Goal: Find specific page/section: Find specific page/section

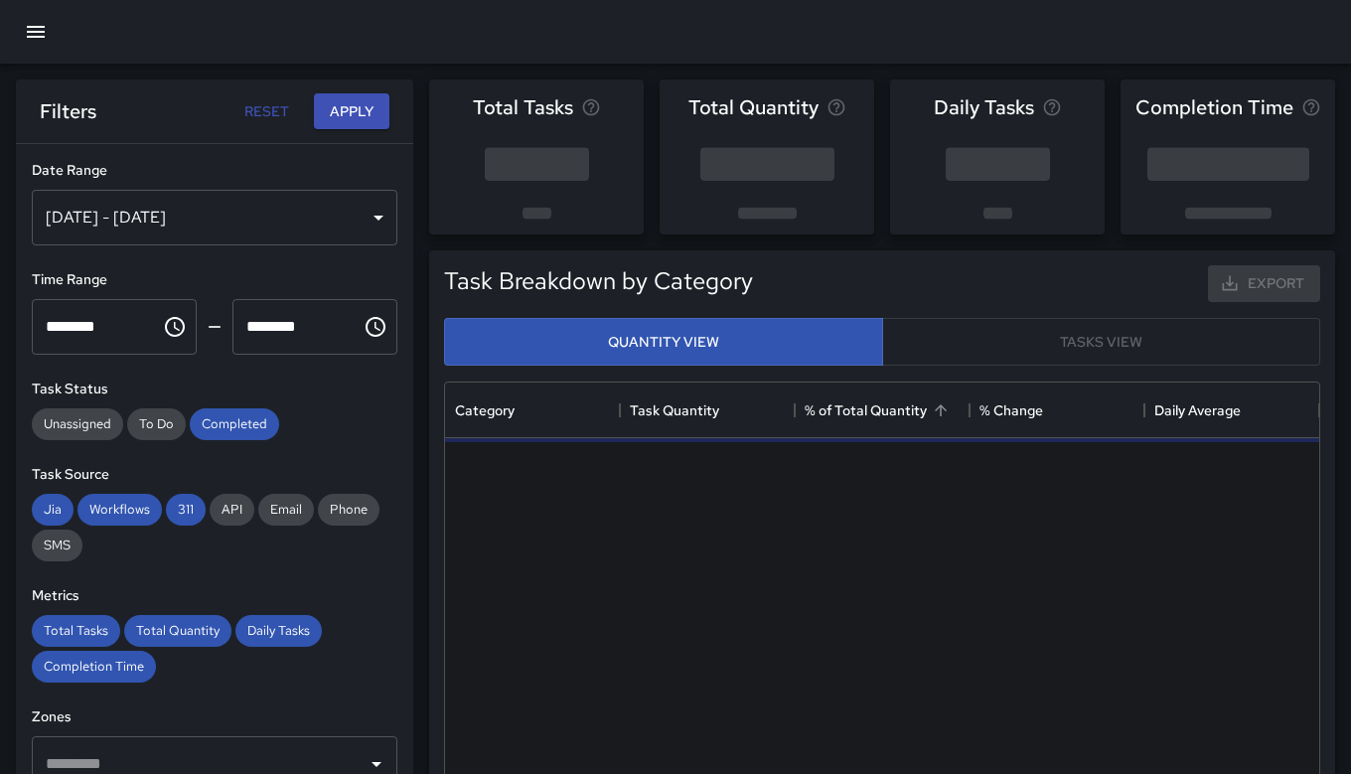
scroll to position [579, 859]
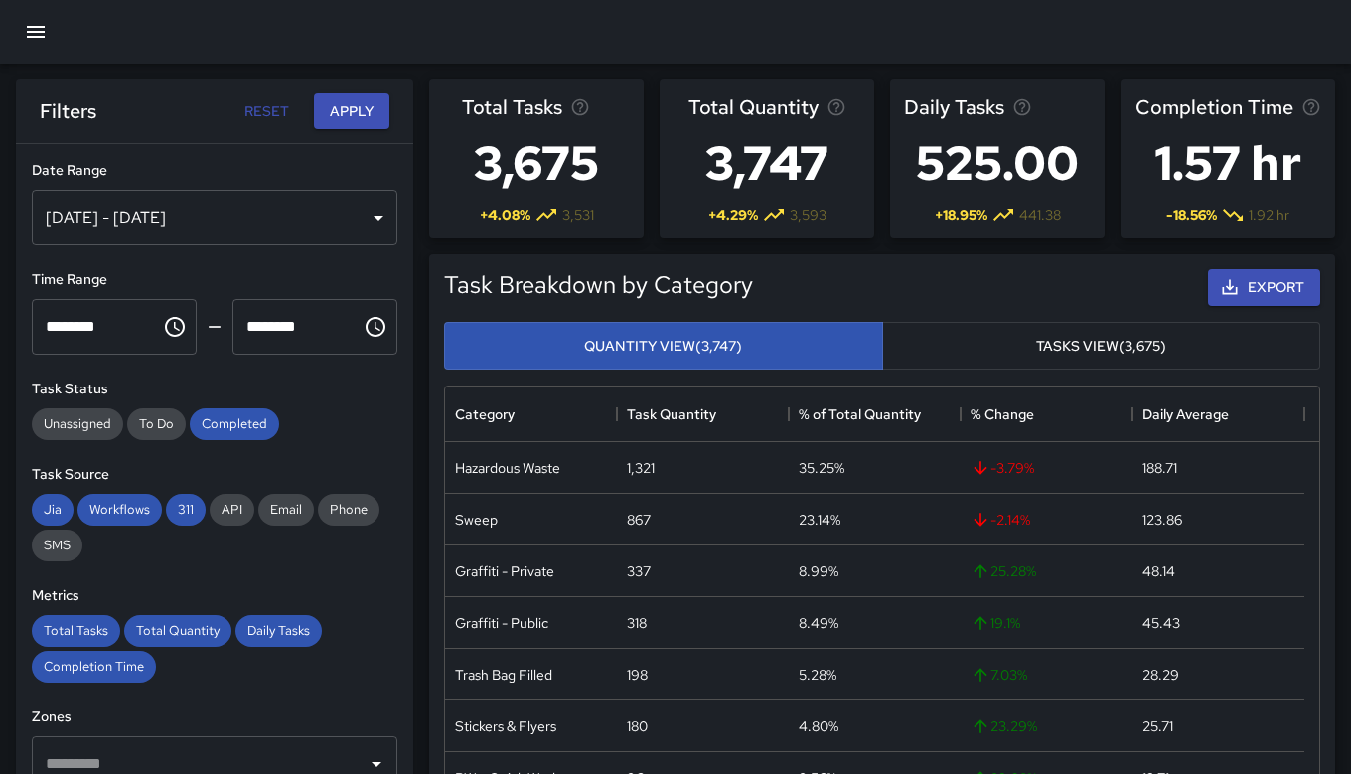
click at [42, 21] on icon "button" at bounding box center [36, 32] width 24 height 24
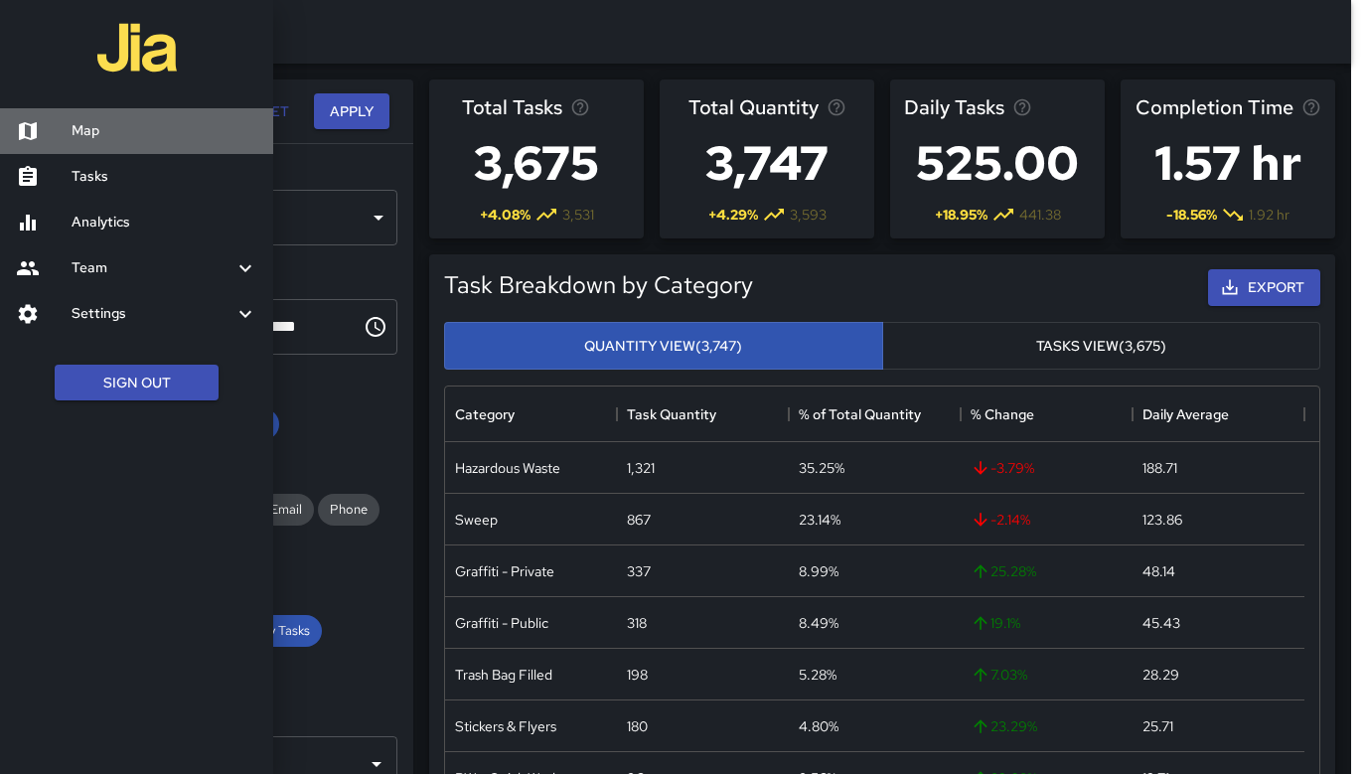
click at [101, 132] on h6 "Map" at bounding box center [165, 131] width 186 height 22
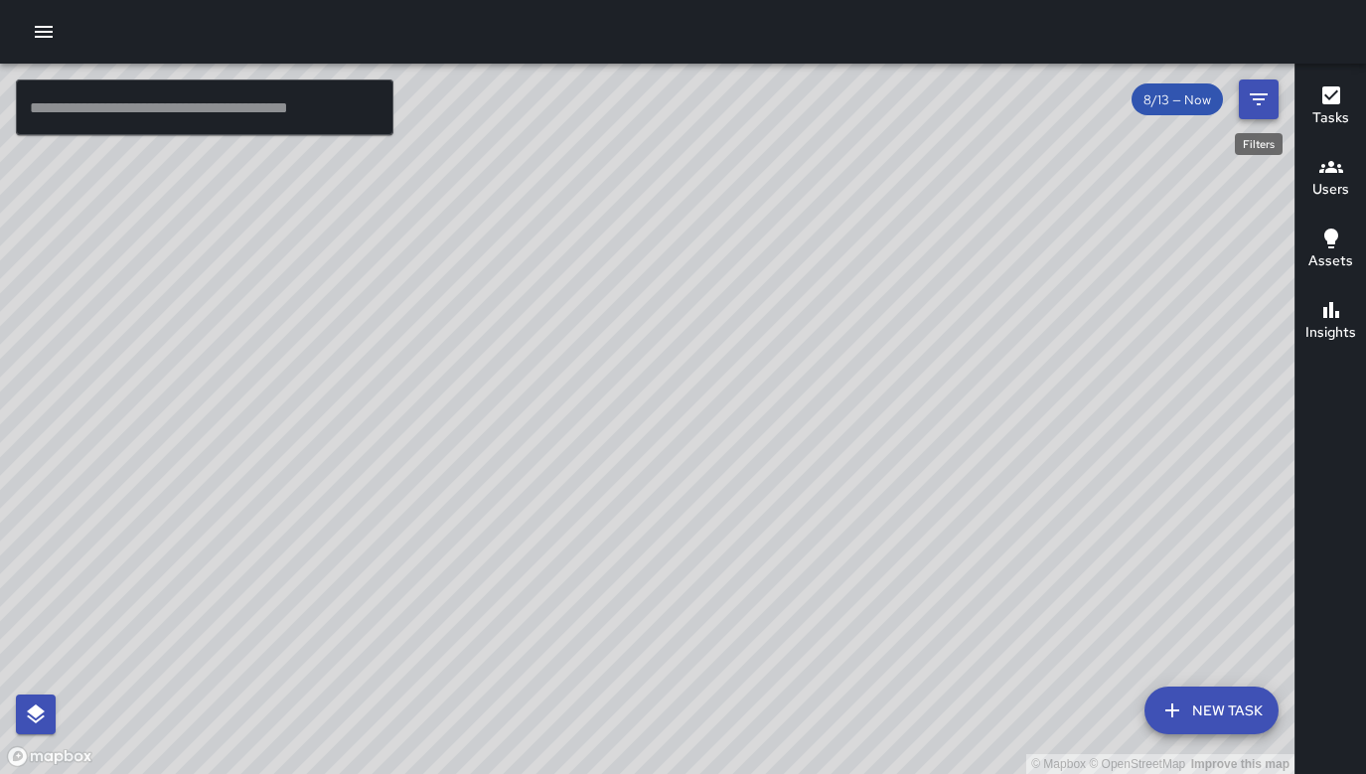
click at [1254, 102] on icon "Filters" at bounding box center [1259, 99] width 24 height 24
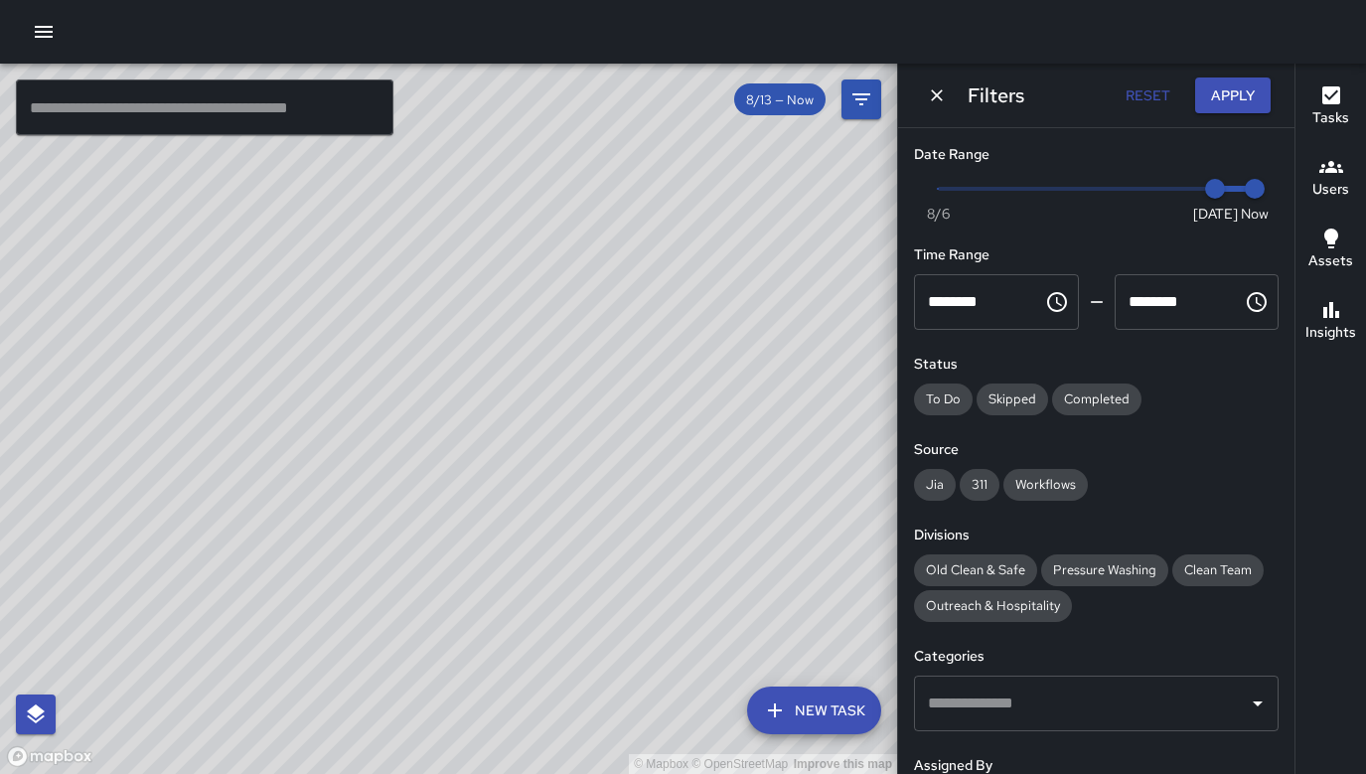
click at [47, 35] on icon "button" at bounding box center [44, 32] width 24 height 24
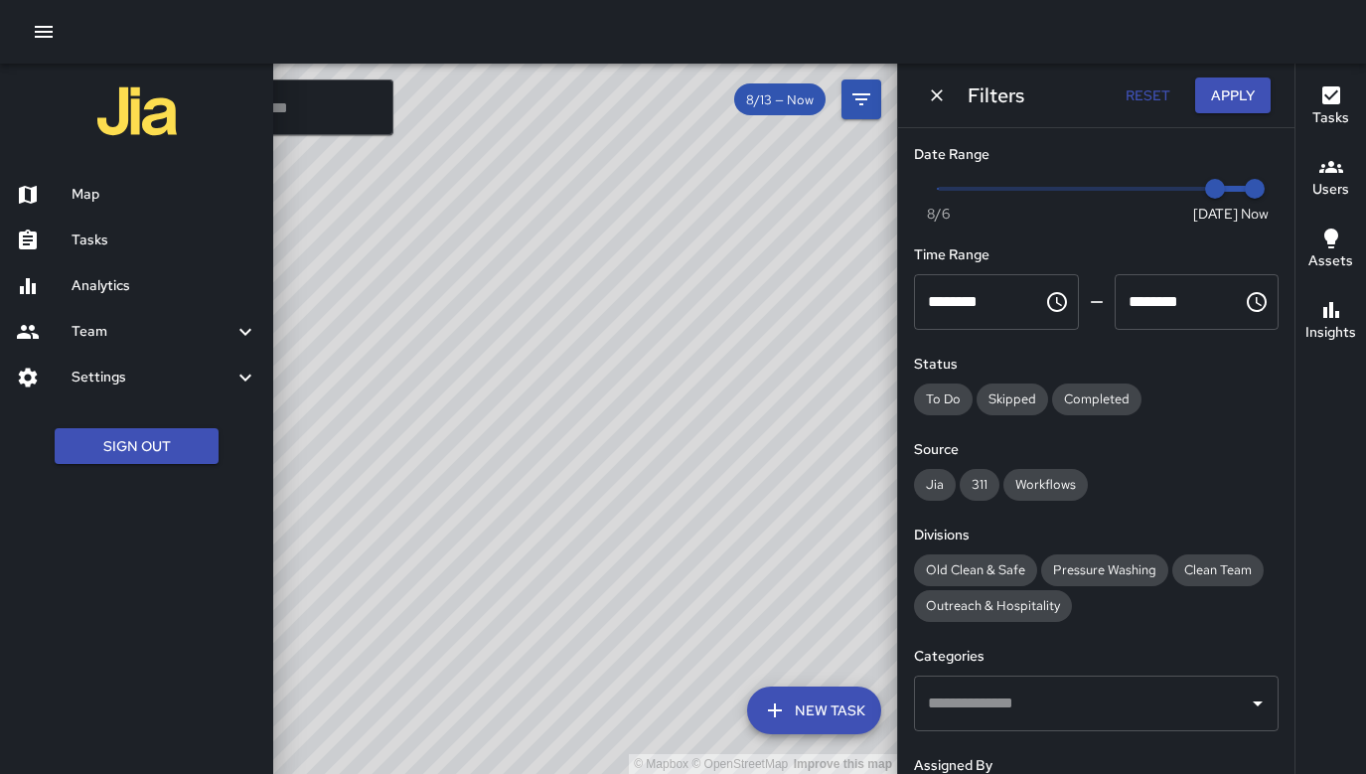
click at [136, 295] on h6 "Analytics" at bounding box center [165, 286] width 186 height 22
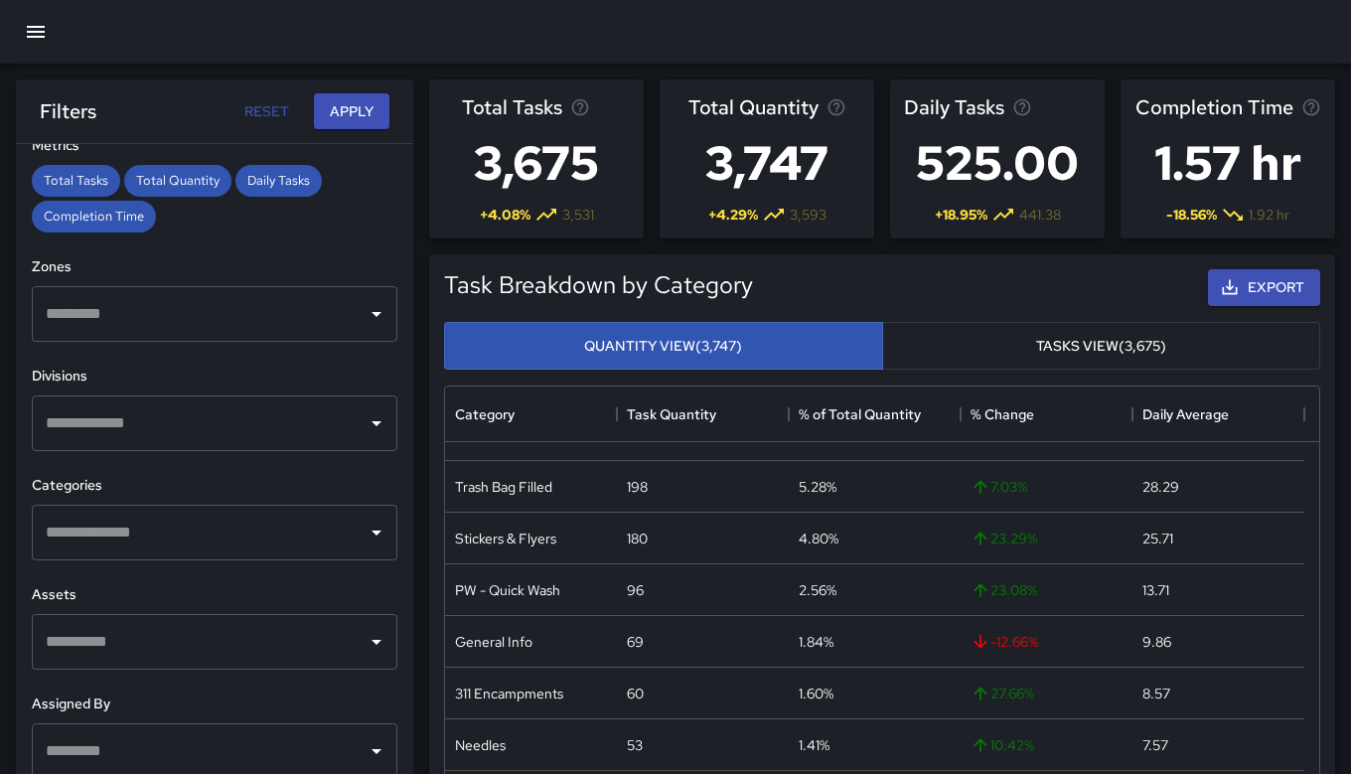
scroll to position [448, 0]
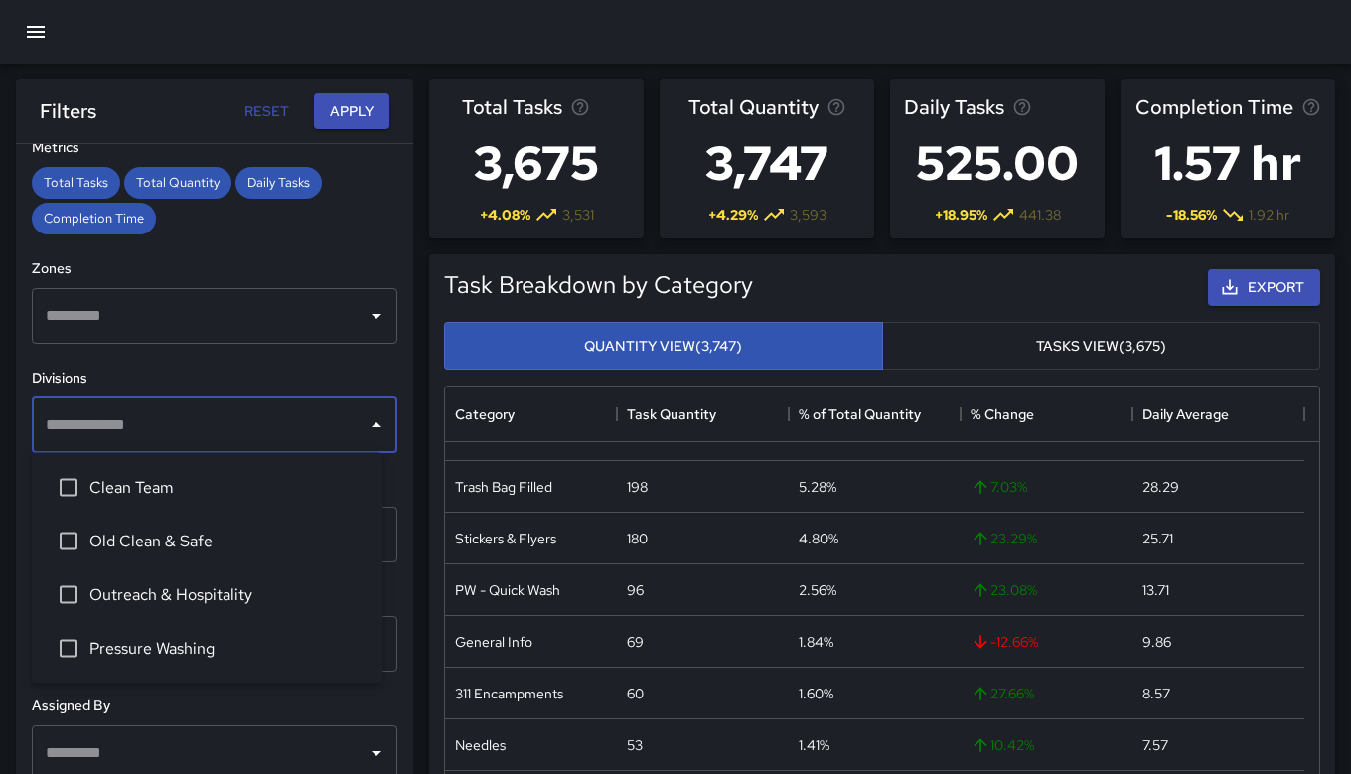
click at [248, 436] on input "text" at bounding box center [200, 425] width 318 height 38
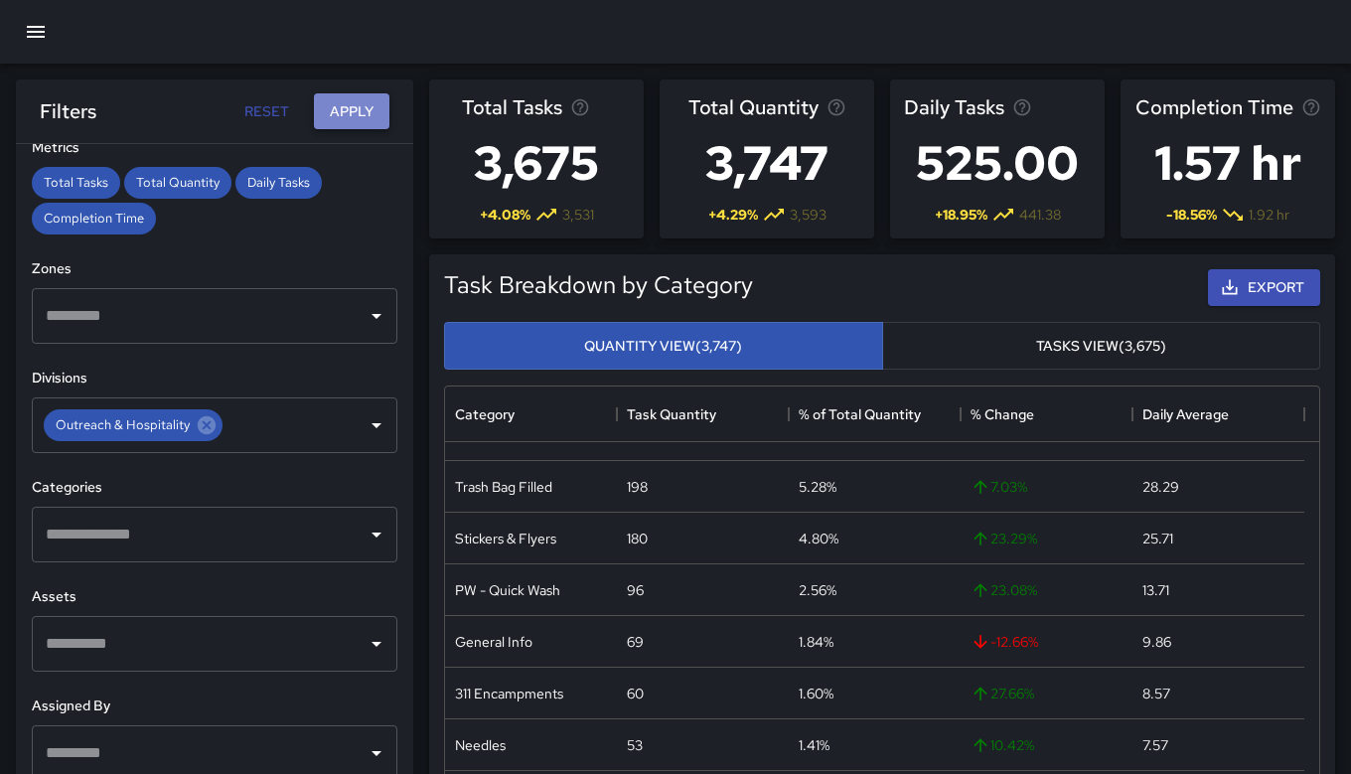
click at [361, 112] on button "Apply" at bounding box center [352, 111] width 76 height 37
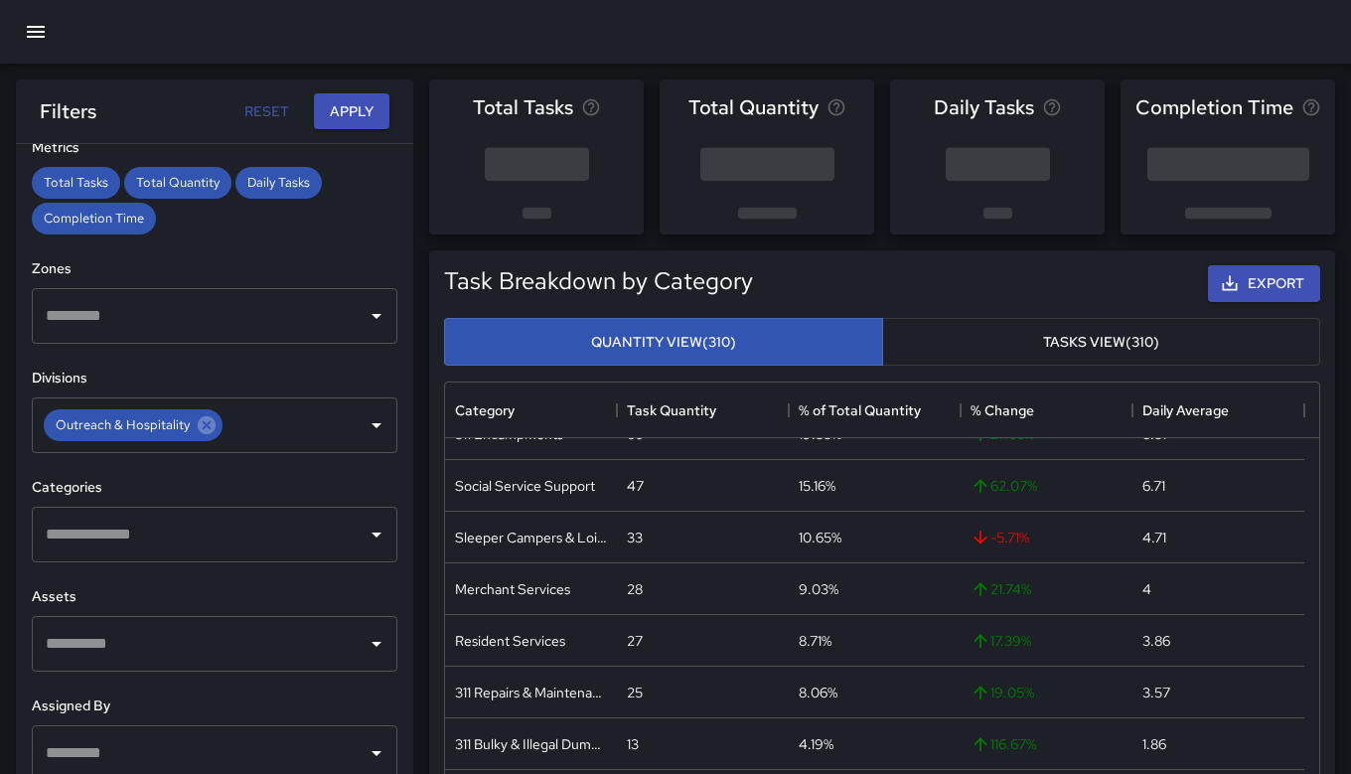
scroll to position [81, 0]
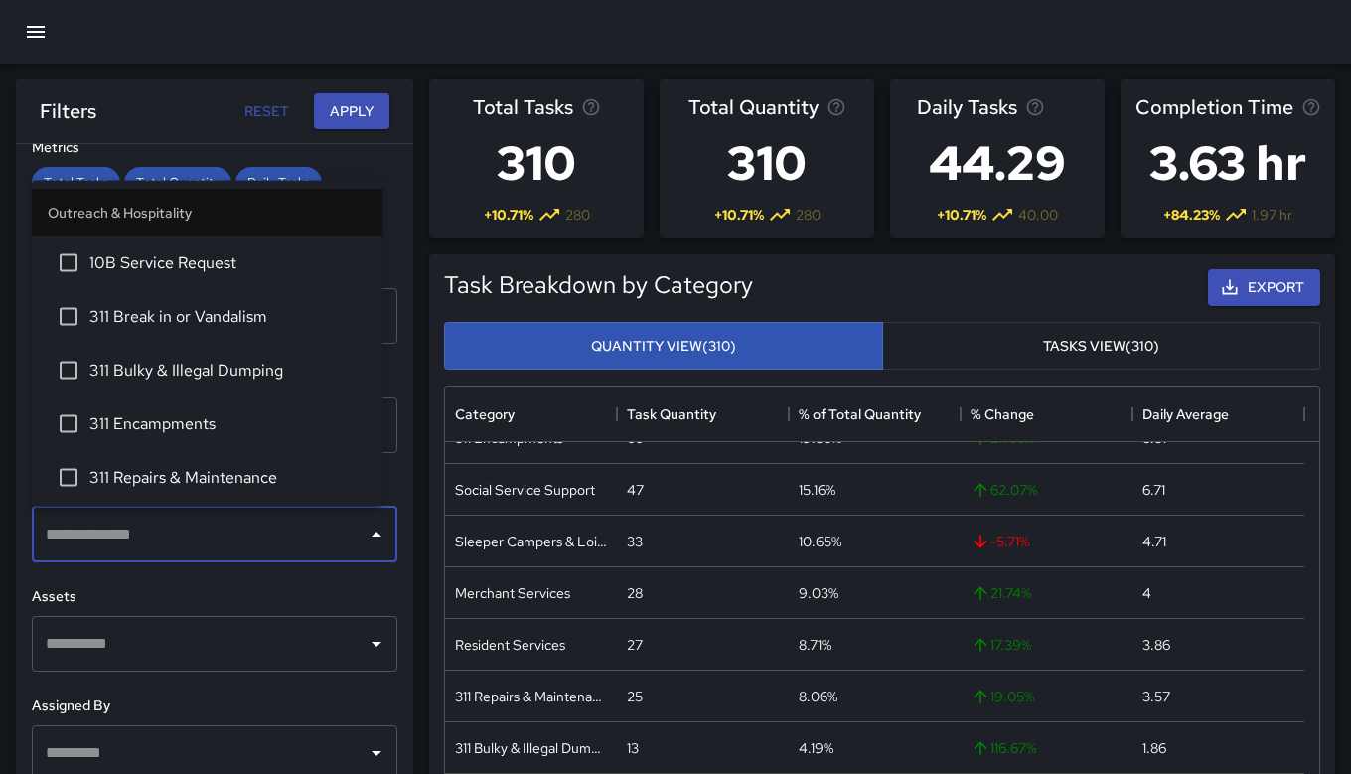
click at [247, 547] on input "text" at bounding box center [200, 535] width 318 height 38
click at [177, 105] on div "Filters Reset Apply" at bounding box center [215, 111] width 350 height 37
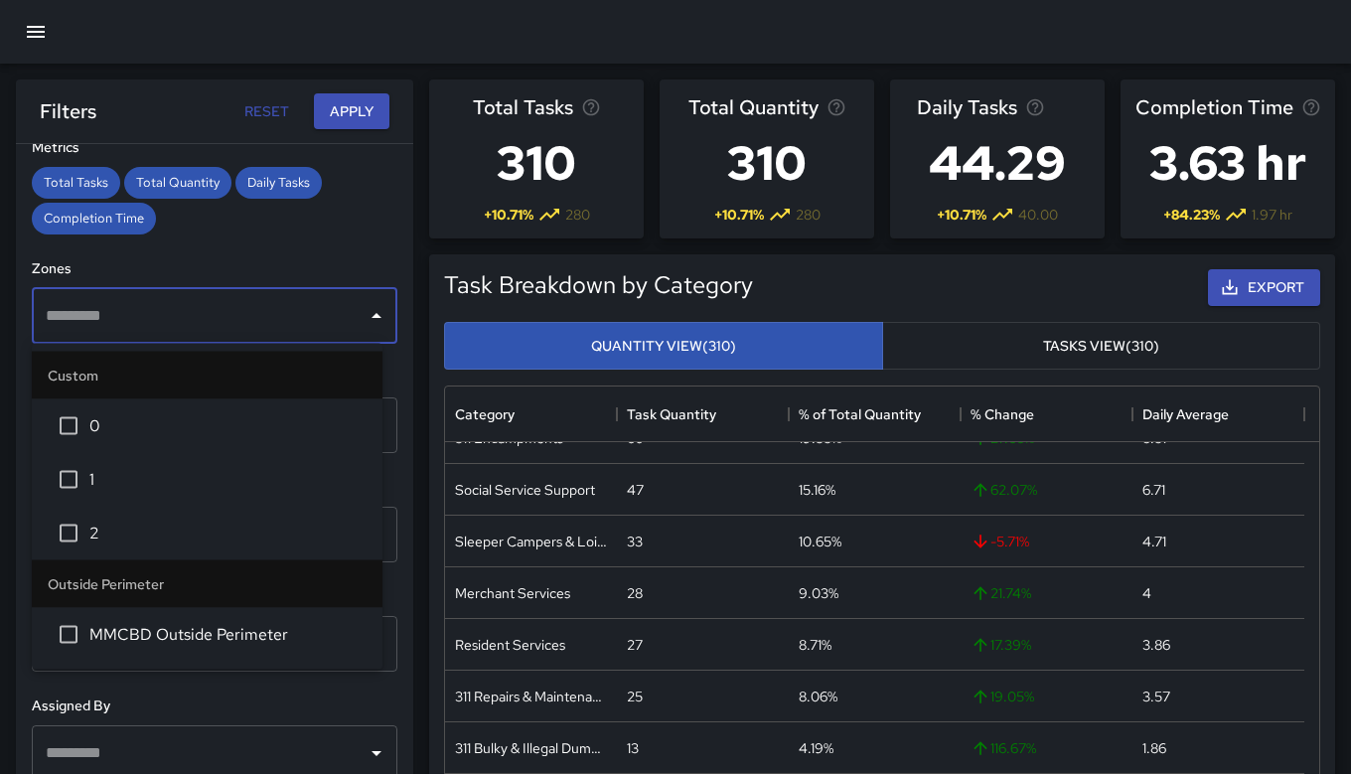
click at [173, 307] on input "text" at bounding box center [200, 316] width 318 height 38
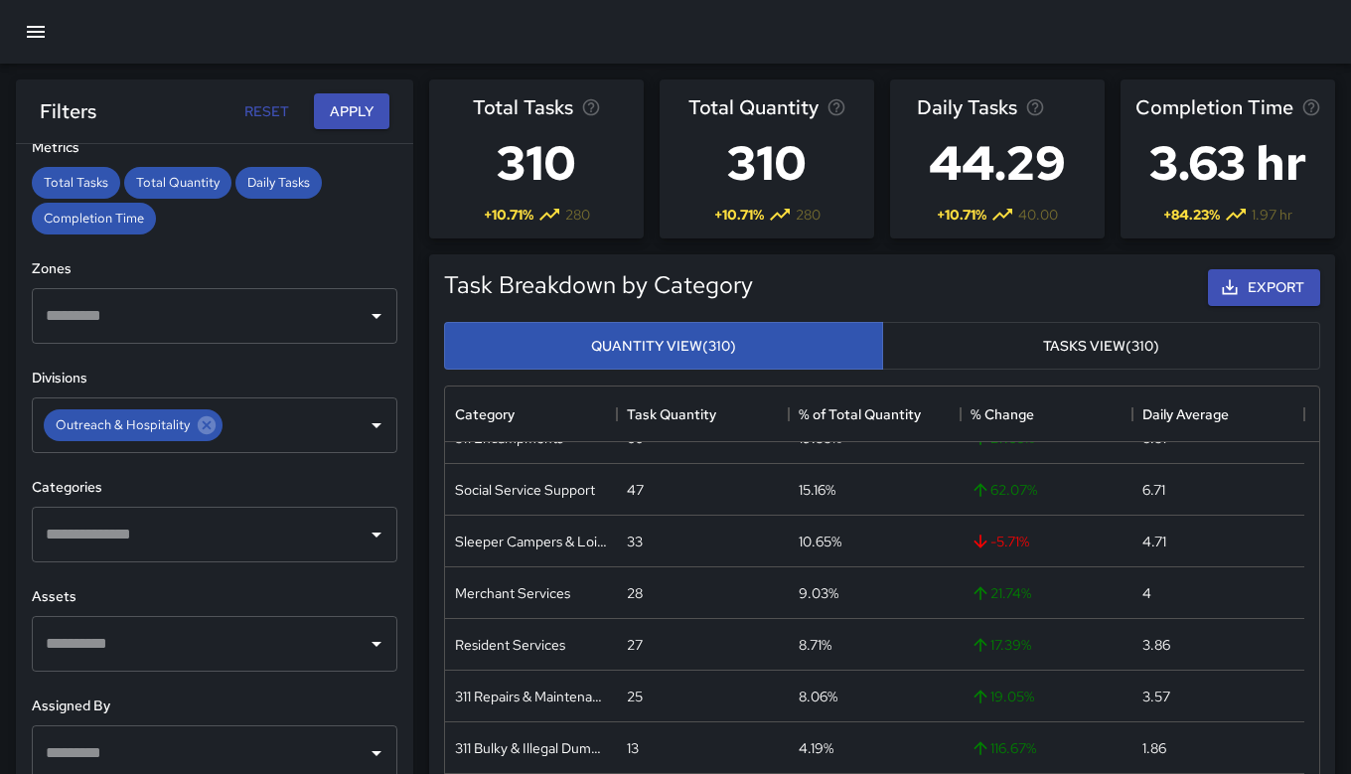
click at [189, 102] on div "Filters Reset Apply" at bounding box center [215, 111] width 350 height 37
click at [367, 543] on icon "Open" at bounding box center [377, 535] width 24 height 24
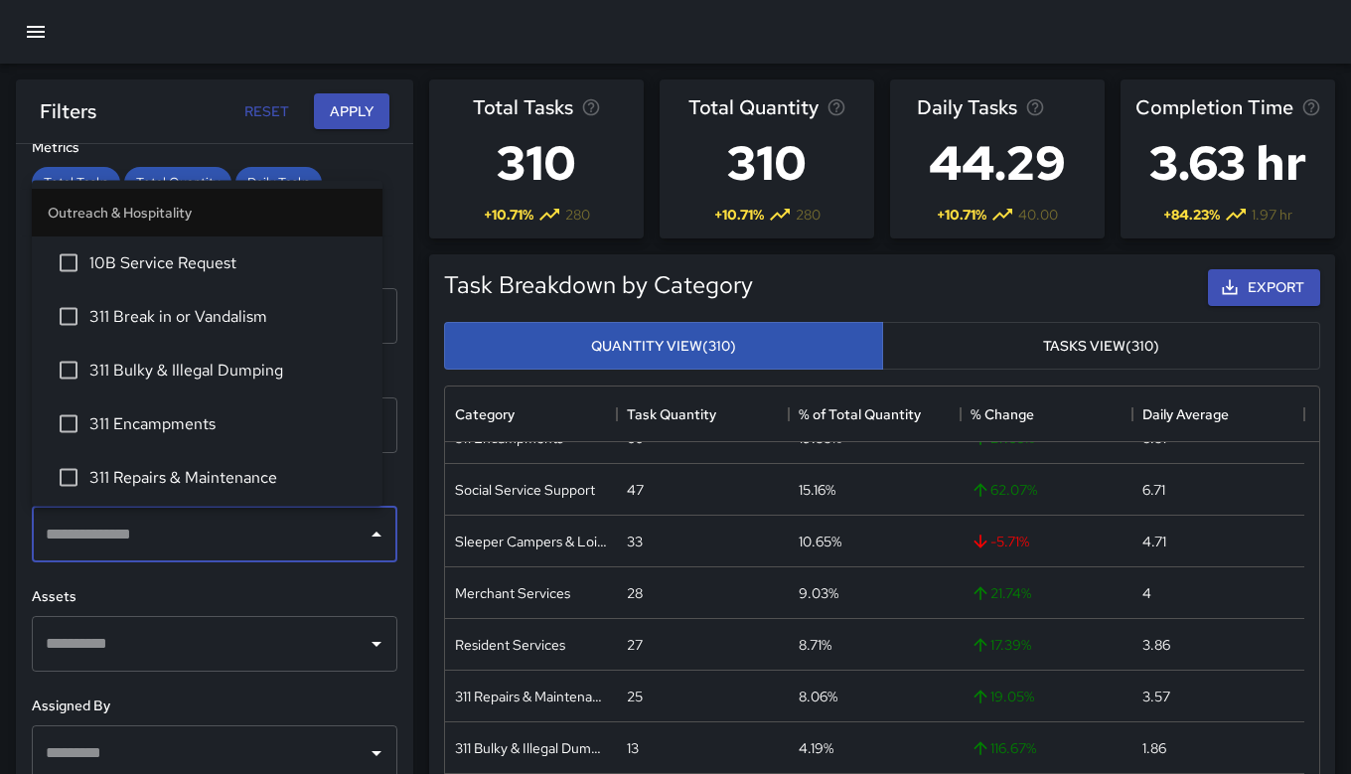
click at [102, 51] on div at bounding box center [675, 32] width 1351 height 64
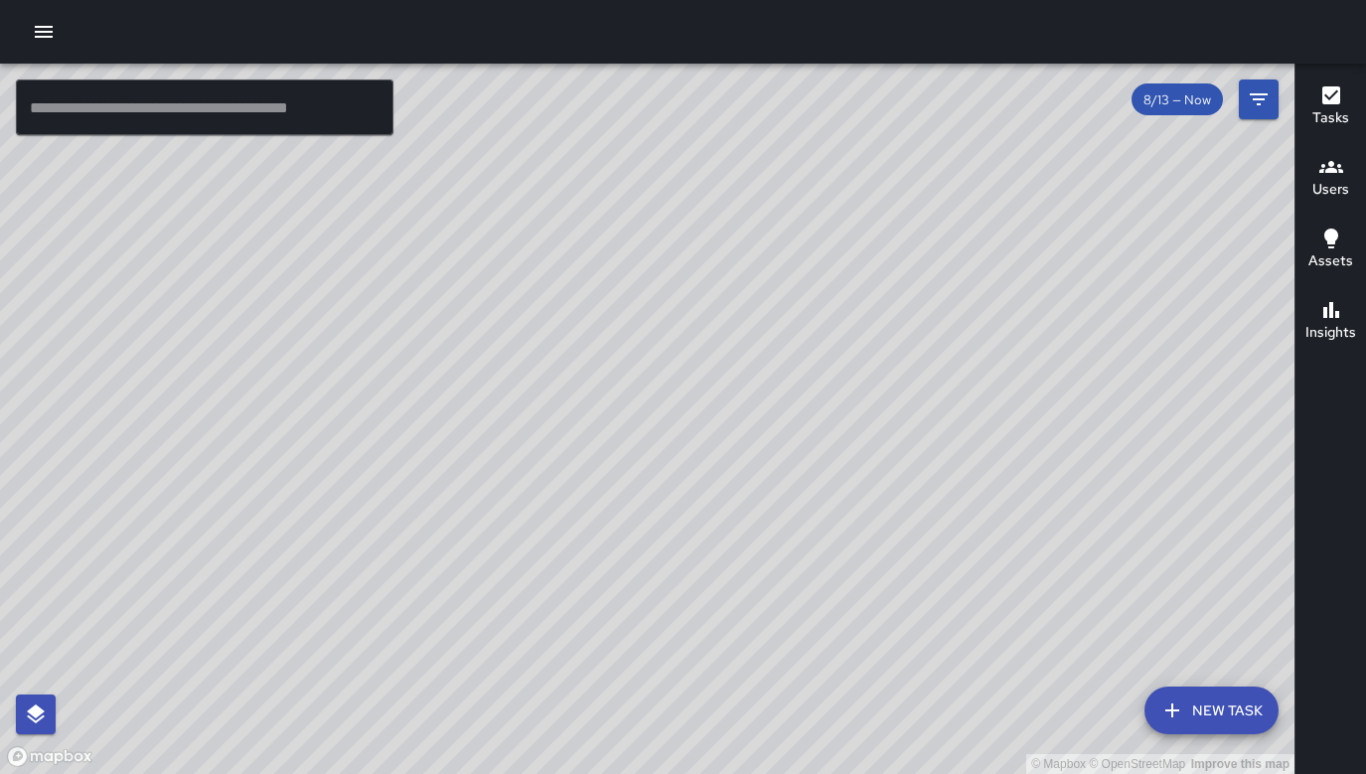
click at [47, 32] on icon "button" at bounding box center [44, 32] width 18 height 12
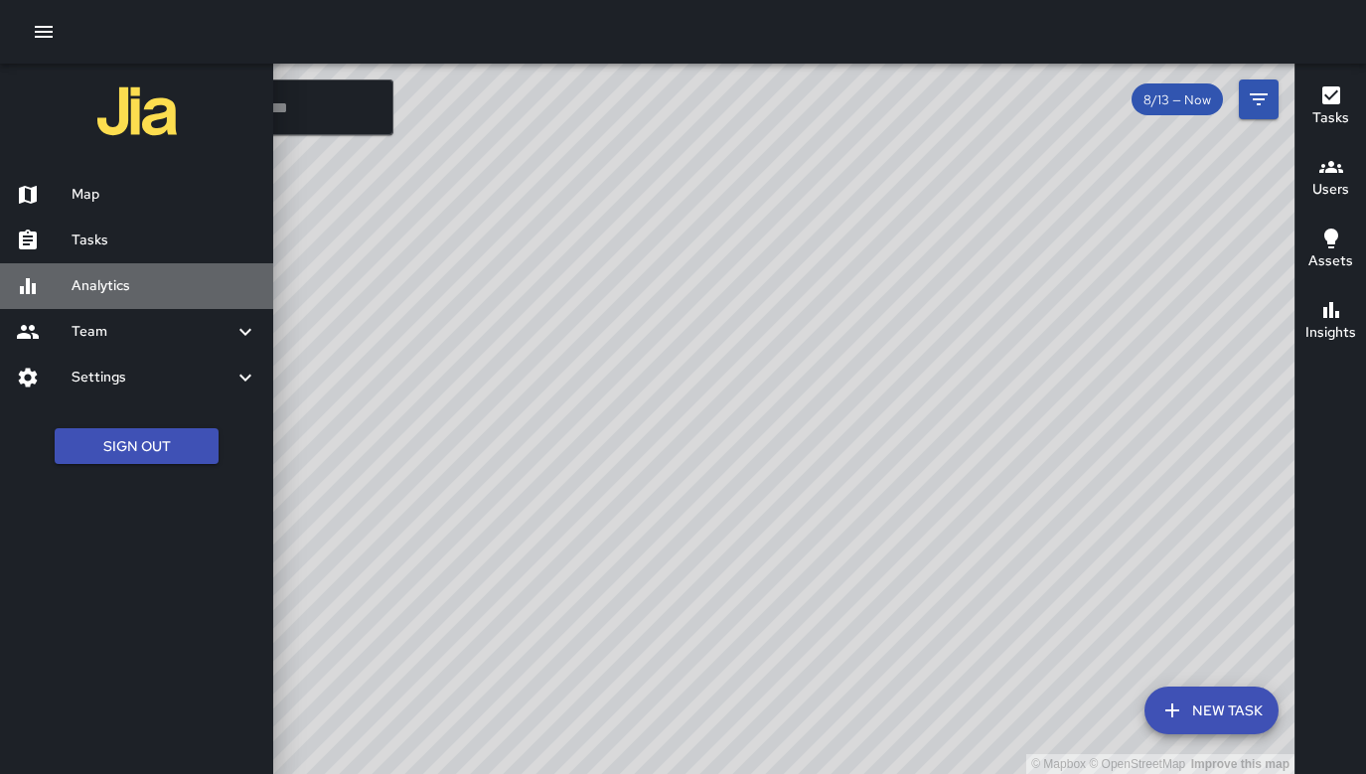
click at [110, 285] on h6 "Analytics" at bounding box center [165, 286] width 186 height 22
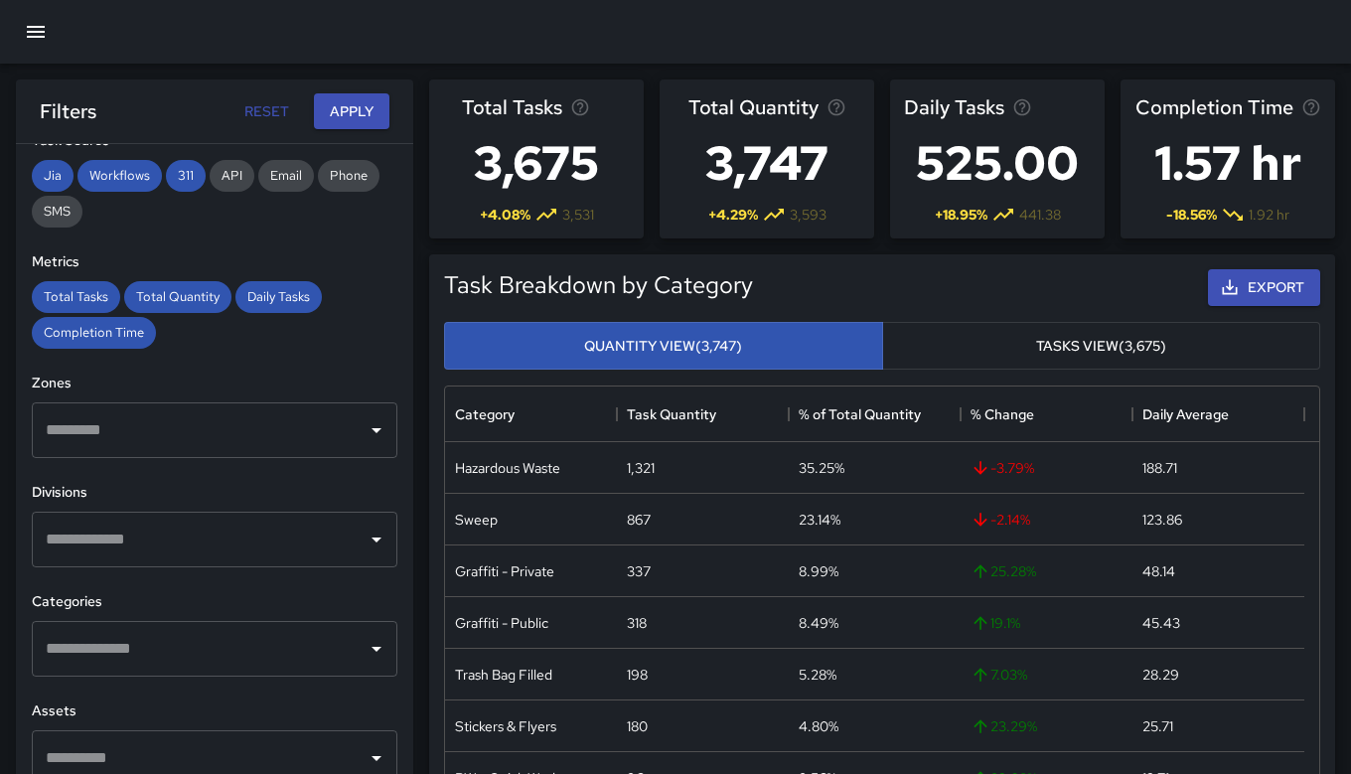
scroll to position [316, 0]
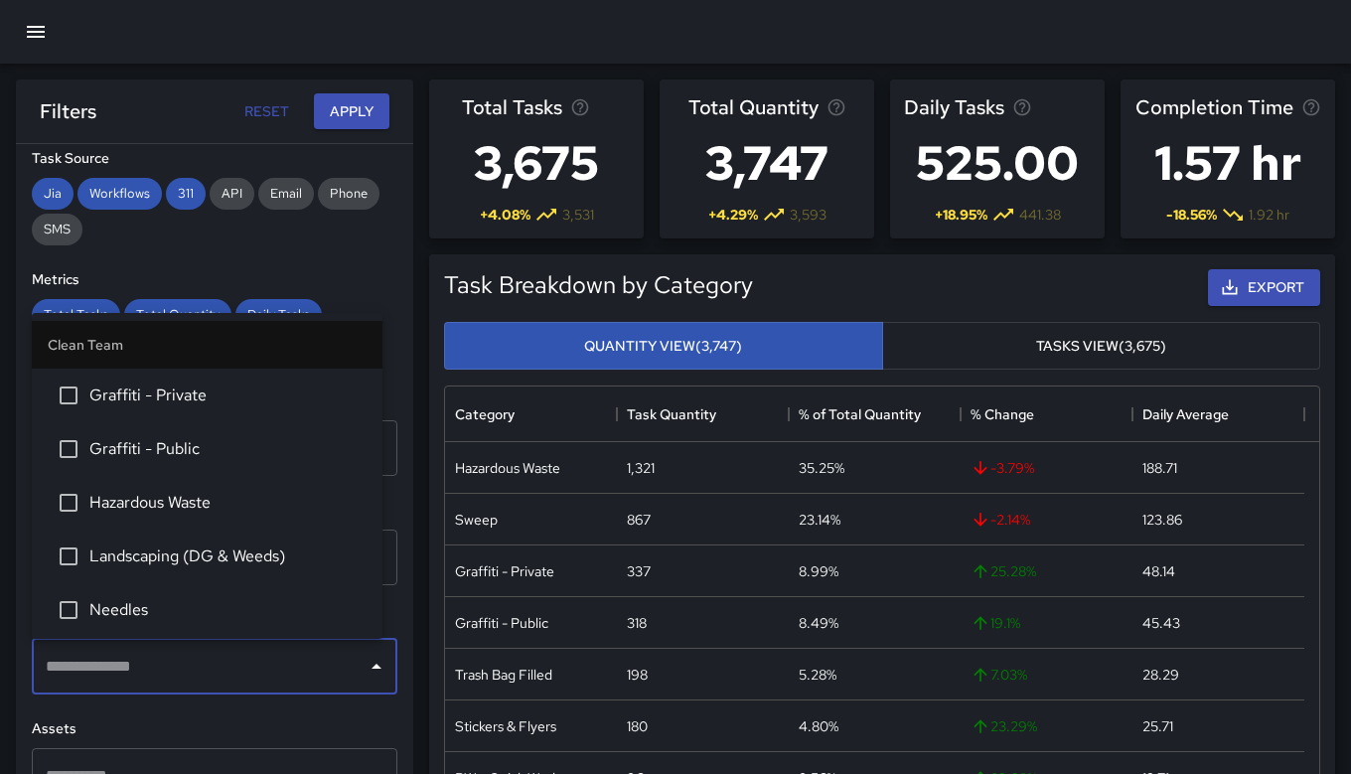
click at [135, 676] on input "text" at bounding box center [200, 667] width 318 height 38
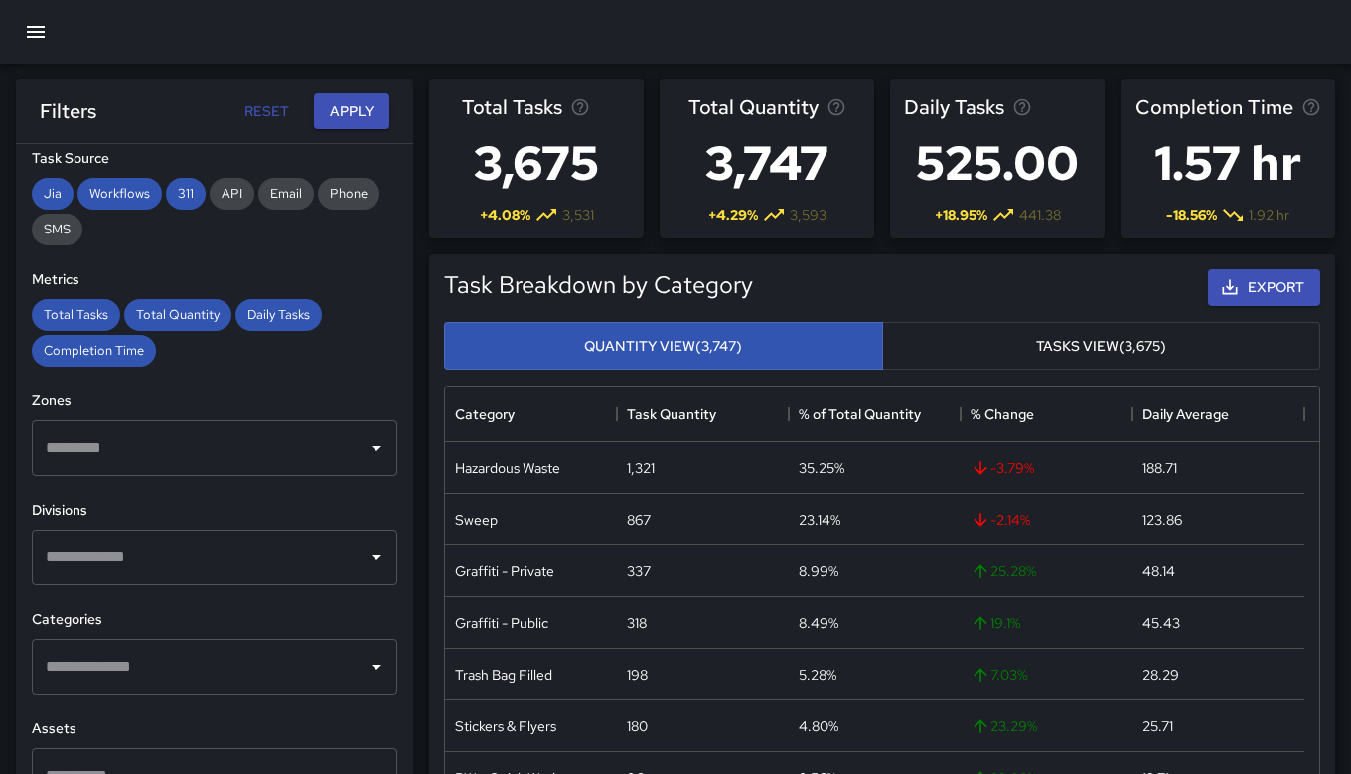
click at [351, 644] on div "​" at bounding box center [215, 667] width 366 height 56
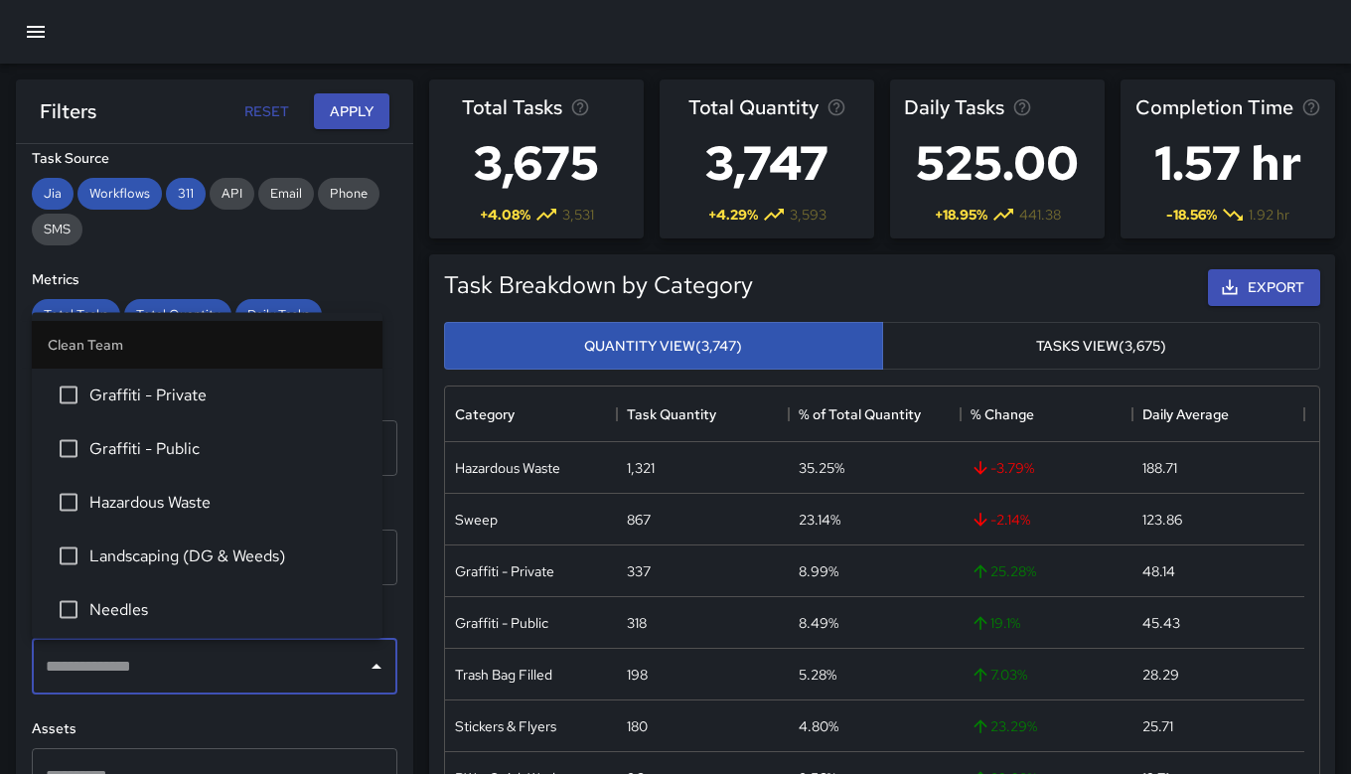
click at [349, 254] on div "**********" at bounding box center [214, 498] width 397 height 709
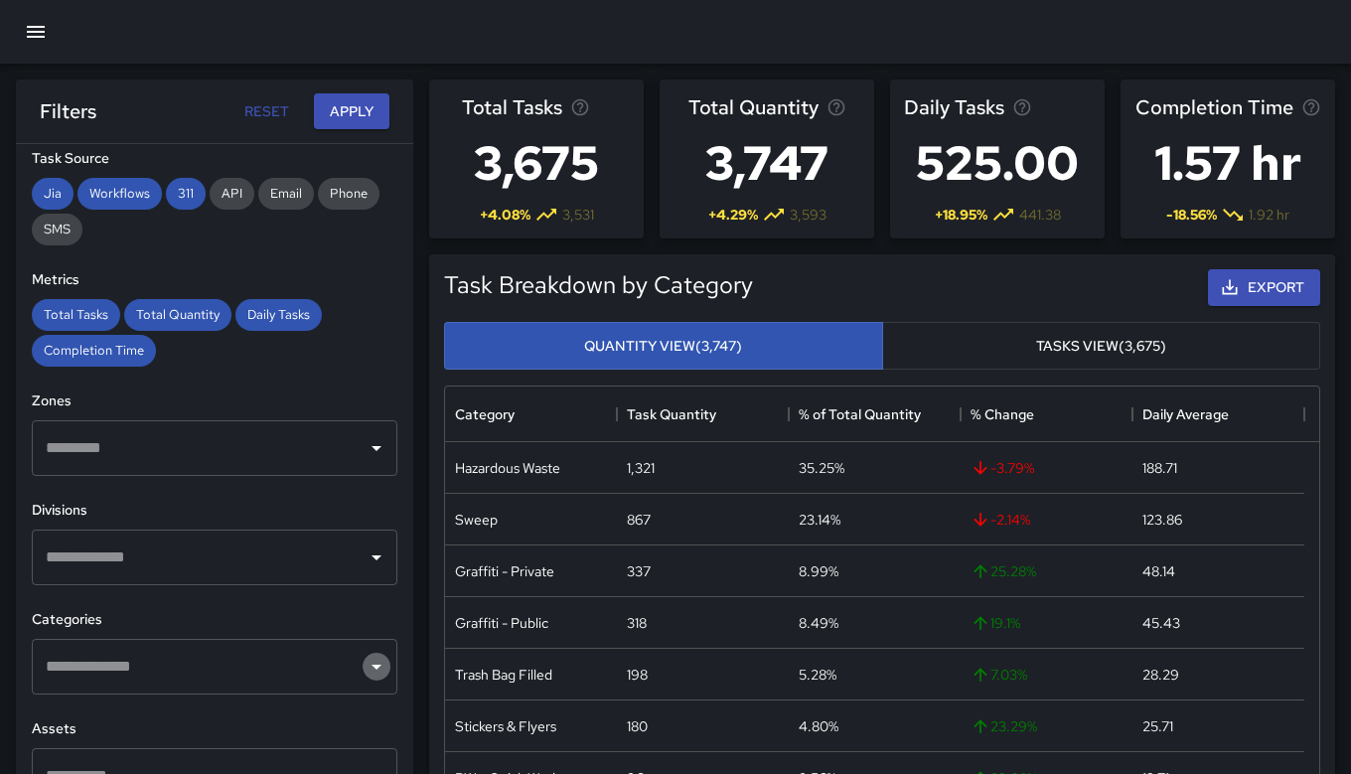
click at [365, 667] on icon "Open" at bounding box center [377, 667] width 24 height 24
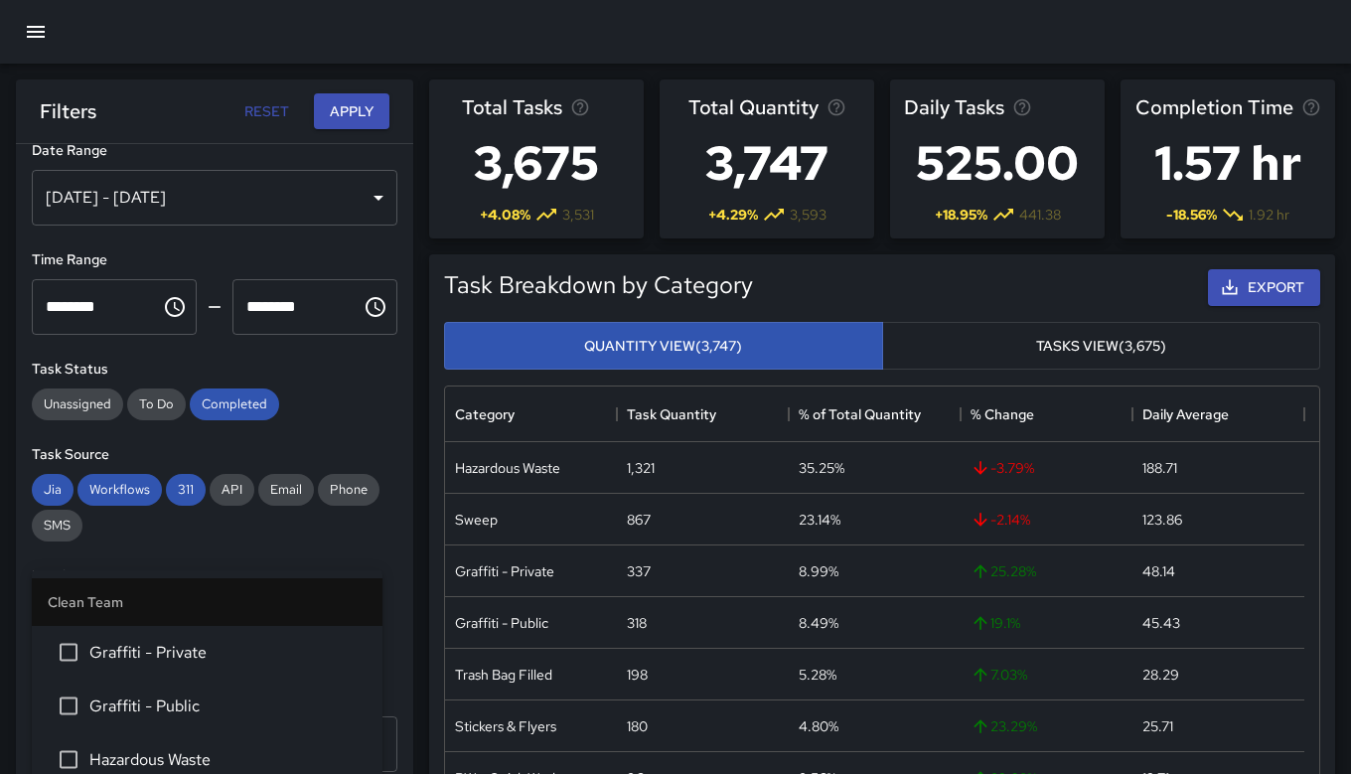
scroll to position [0, 0]
